Goal: Navigation & Orientation: Find specific page/section

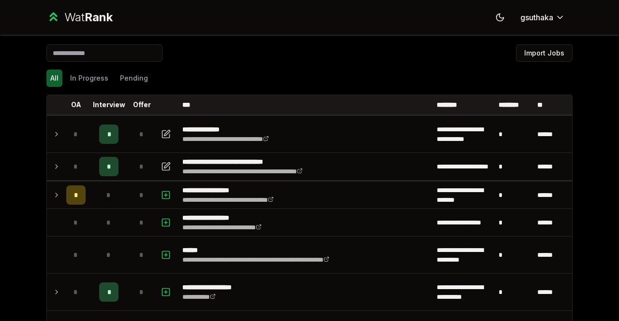
scroll to position [1781, 0]
click at [54, 194] on icon at bounding box center [57, 195] width 8 height 12
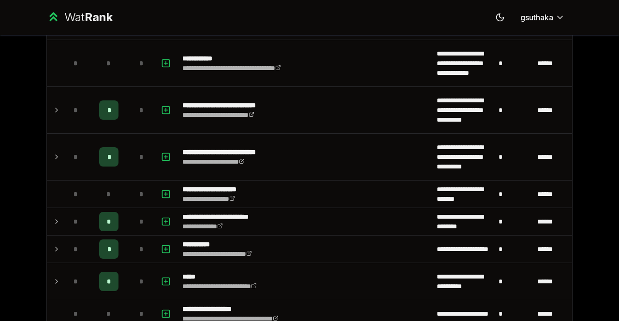
scroll to position [1128, 0]
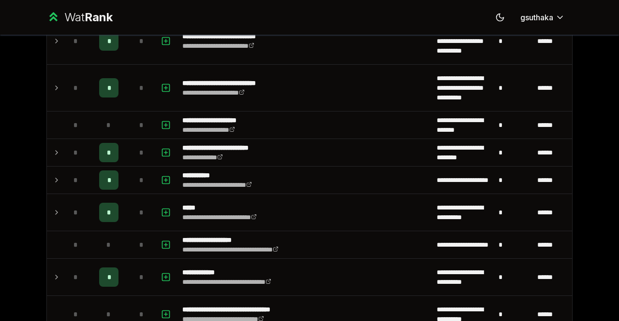
click at [53, 213] on icon at bounding box center [57, 213] width 8 height 12
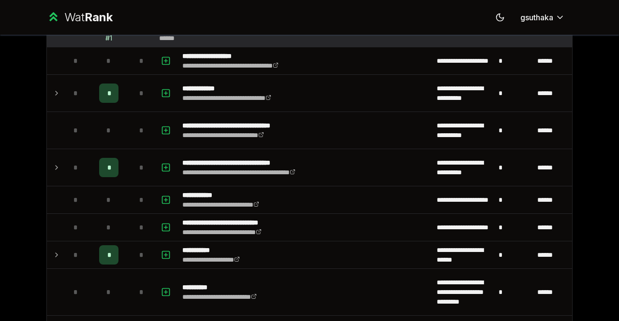
scroll to position [1349, 0]
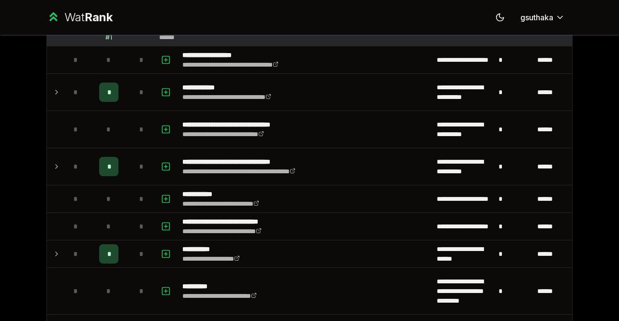
click at [56, 170] on icon at bounding box center [57, 167] width 8 height 12
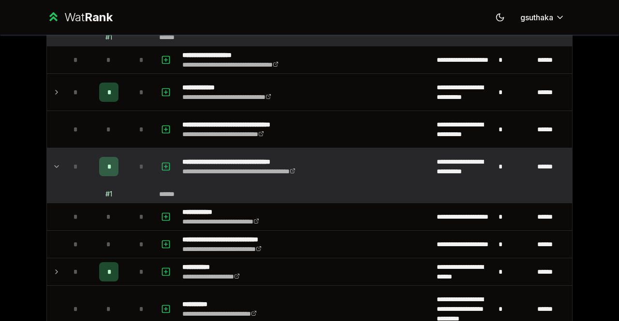
click at [56, 271] on icon at bounding box center [57, 272] width 2 height 4
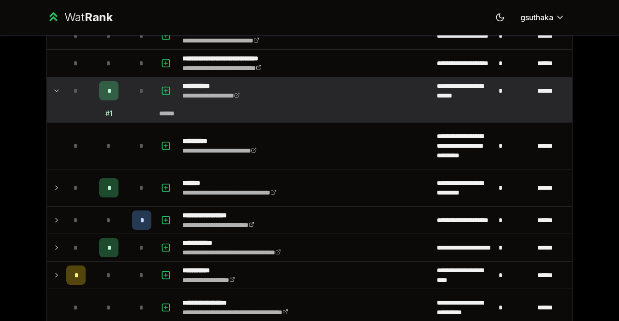
scroll to position [1530, 0]
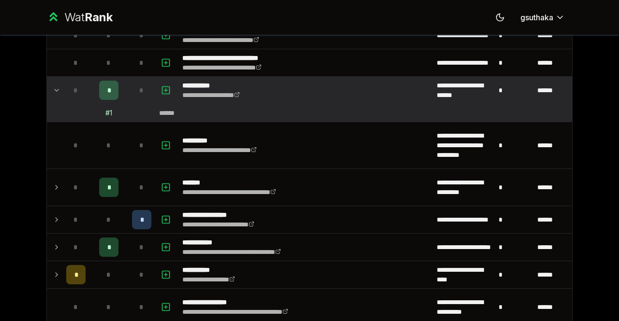
click at [53, 189] on icon at bounding box center [57, 188] width 8 height 12
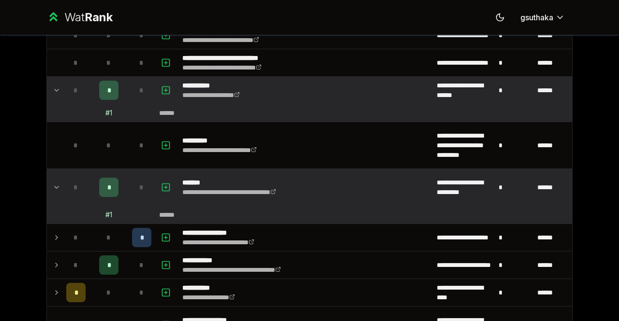
click at [56, 240] on icon at bounding box center [57, 238] width 8 height 12
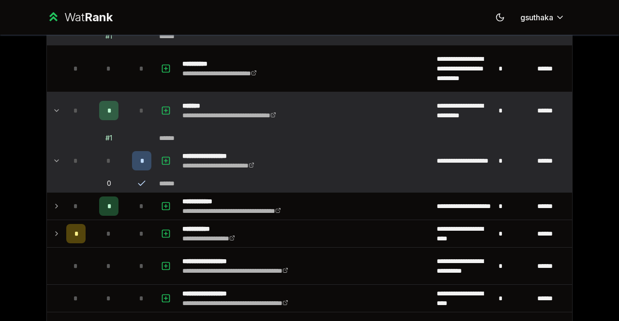
scroll to position [1609, 0]
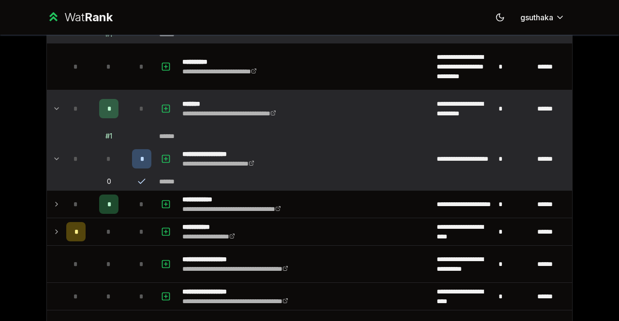
click at [53, 206] on icon at bounding box center [57, 205] width 8 height 12
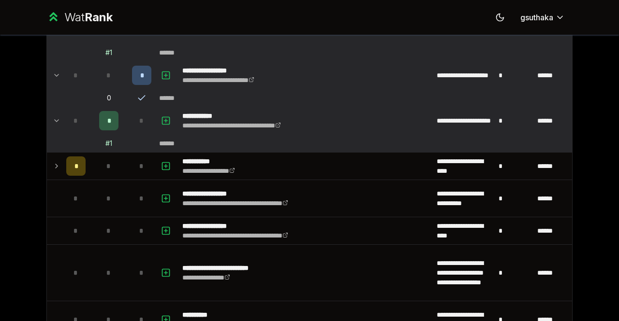
scroll to position [1694, 0]
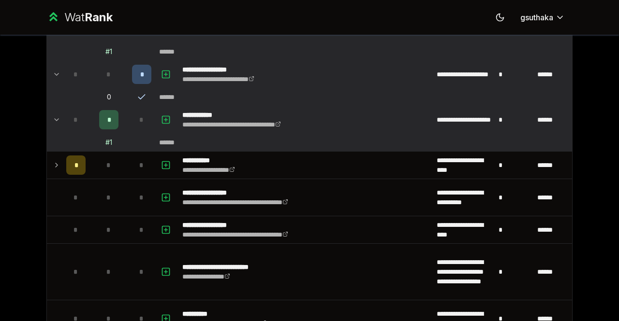
click at [56, 165] on icon at bounding box center [57, 165] width 2 height 4
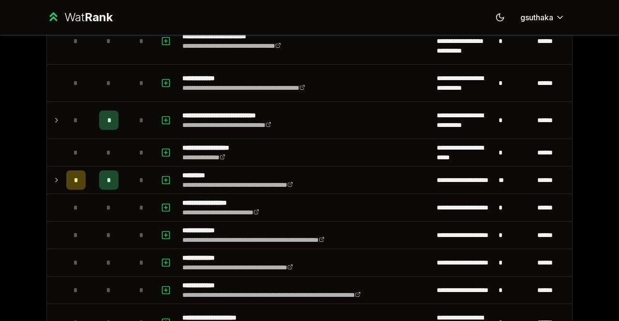
scroll to position [2700, 0]
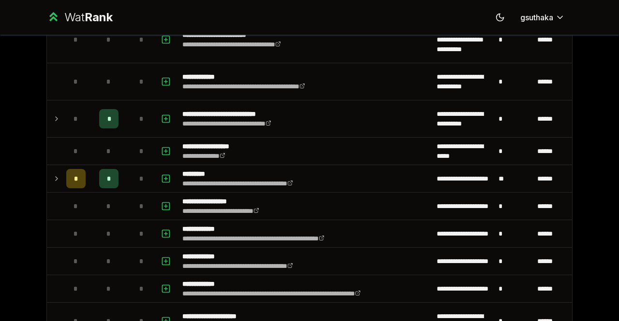
click at [54, 179] on icon at bounding box center [57, 179] width 8 height 12
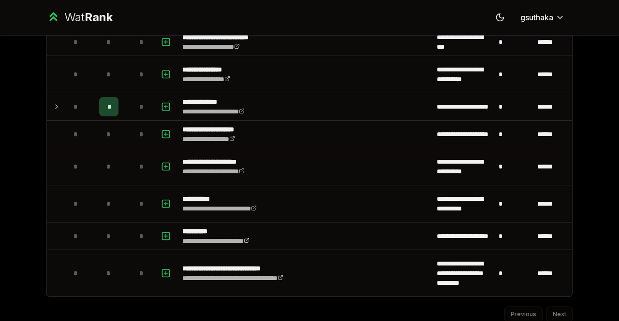
scroll to position [3224, 0]
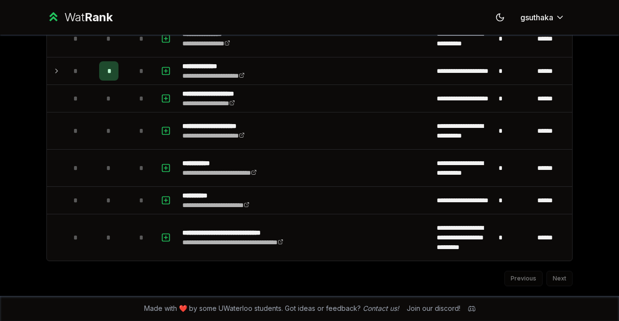
click at [57, 72] on td at bounding box center [54, 71] width 15 height 27
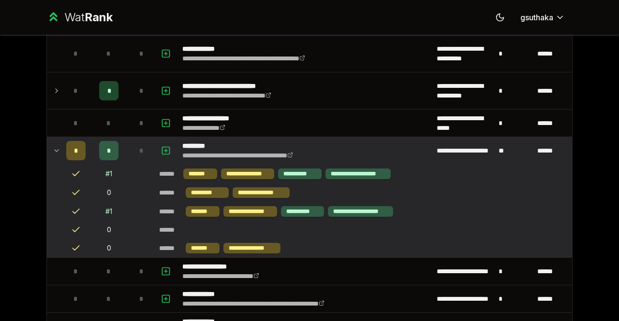
scroll to position [2726, 0]
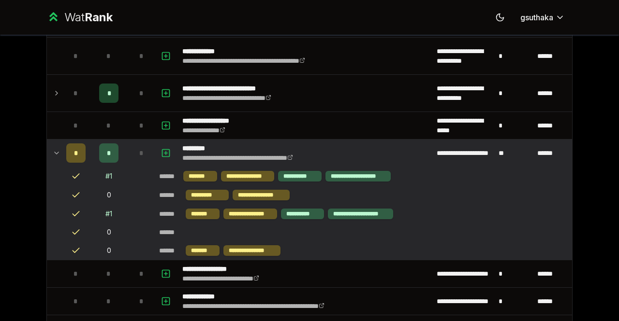
click at [55, 88] on icon at bounding box center [57, 93] width 8 height 12
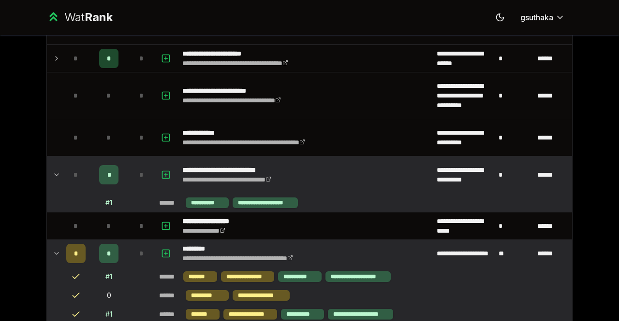
scroll to position [2583, 0]
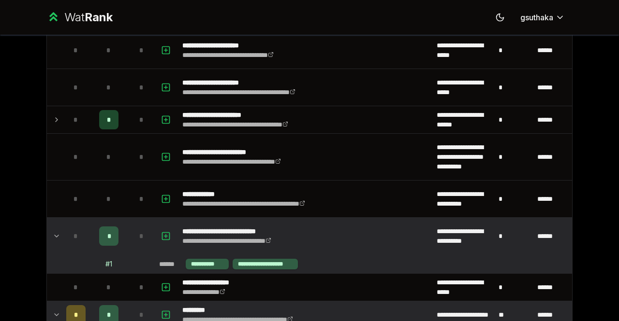
click at [53, 122] on icon at bounding box center [57, 120] width 8 height 12
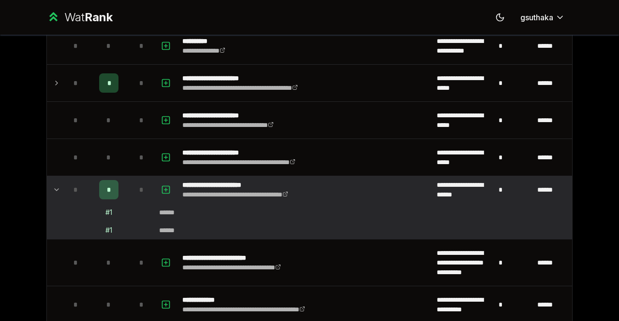
scroll to position [2505, 0]
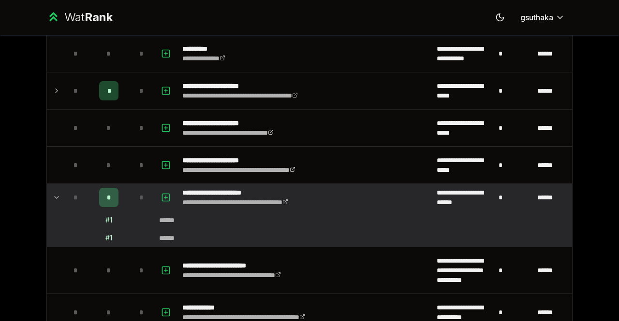
click at [56, 91] on icon at bounding box center [57, 91] width 8 height 12
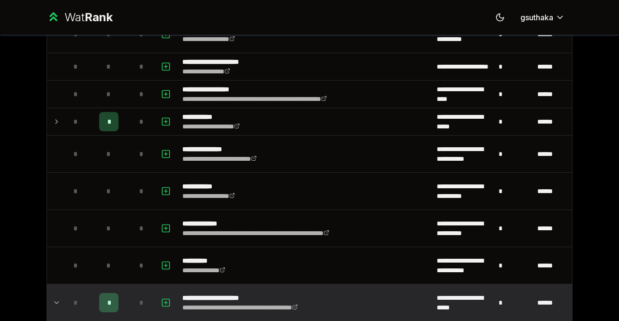
scroll to position [2292, 0]
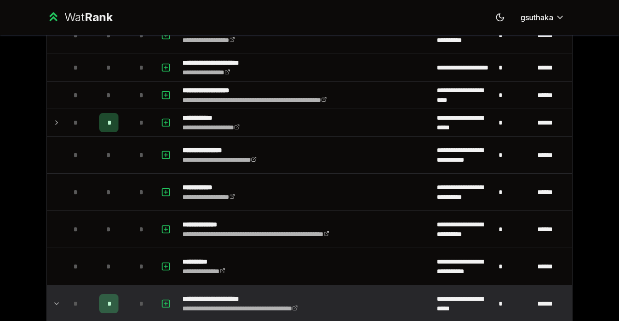
click at [54, 120] on icon at bounding box center [57, 123] width 8 height 12
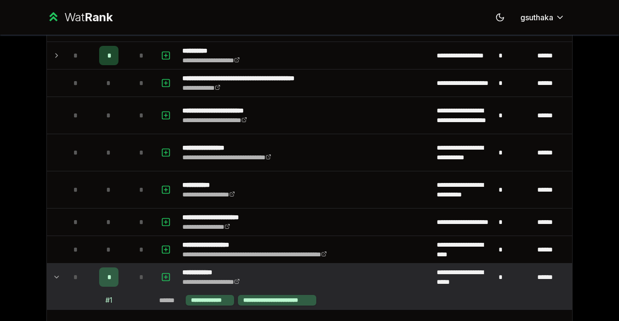
scroll to position [2137, 0]
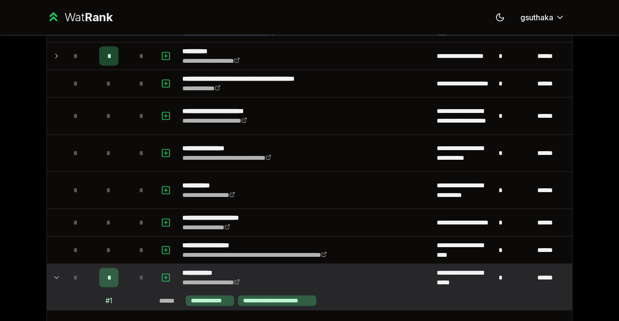
click at [53, 57] on icon at bounding box center [57, 56] width 8 height 12
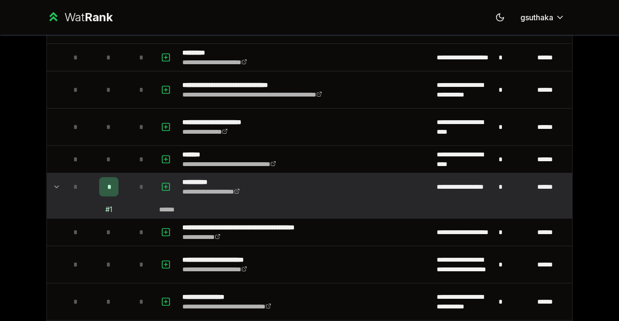
scroll to position [2007, 0]
